Goal: Transaction & Acquisition: Purchase product/service

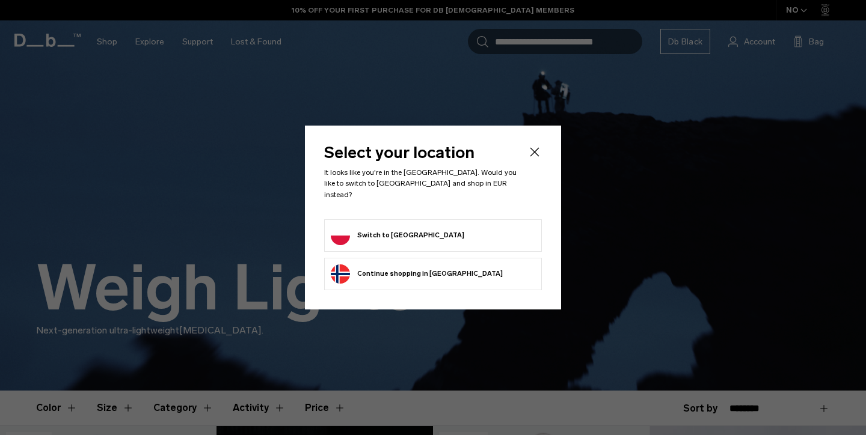
click at [359, 235] on button "Switch to [GEOGRAPHIC_DATA]" at bounding box center [397, 235] width 133 height 19
